Goal: Information Seeking & Learning: Learn about a topic

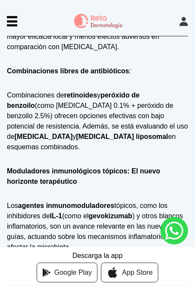
click at [20, 186] on p "Moduladores inmunológicos tópicos: El nuevo horizonte terapéutico" at bounding box center [97, 176] width 181 height 21
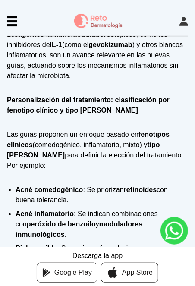
scroll to position [758, 0]
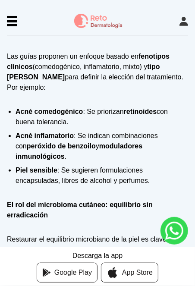
click at [29, 186] on li "Piel sensible : Se sugieren formulaciones encapsuladas, libres de alcohol y per…" at bounding box center [102, 175] width 172 height 21
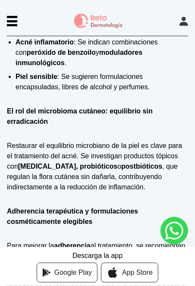
scroll to position [930, 0]
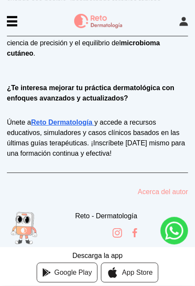
click at [31, 59] on p "Las nuevas guías para el manejo del acné vulgar en 2025 proponen un enfoque más…" at bounding box center [97, 17] width 181 height 83
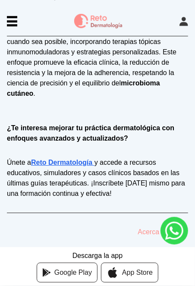
click at [23, 143] on p "¿Te interesa mejorar tu práctica dermatológica con enfoques avanzados y actuali…" at bounding box center [97, 127] width 181 height 31
